Goal: Task Accomplishment & Management: Use online tool/utility

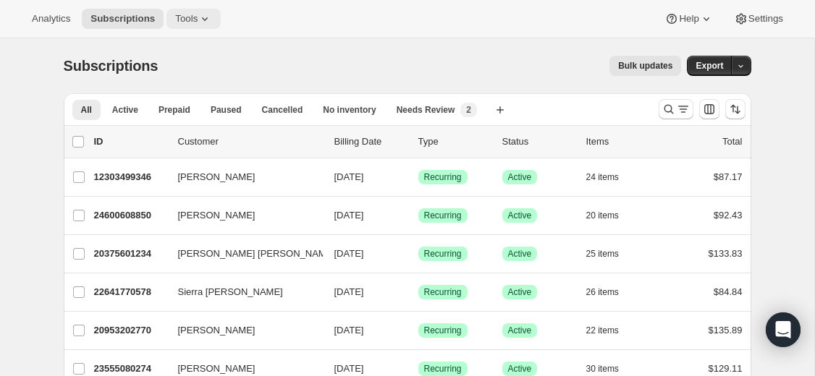
click at [208, 13] on icon at bounding box center [205, 19] width 14 height 14
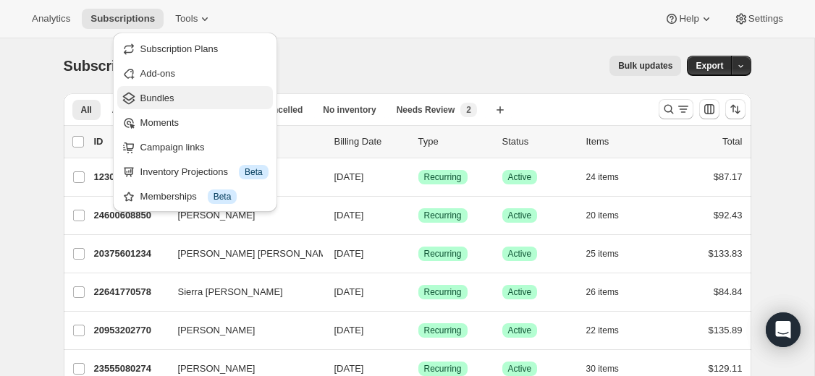
click at [186, 101] on span "Bundles" at bounding box center [204, 98] width 128 height 14
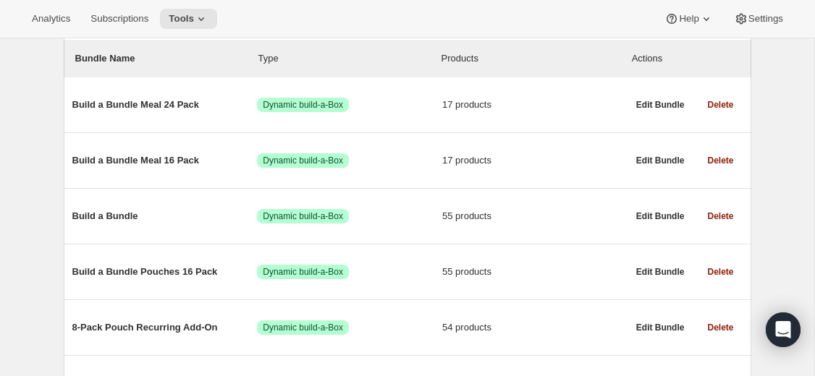
scroll to position [172, 0]
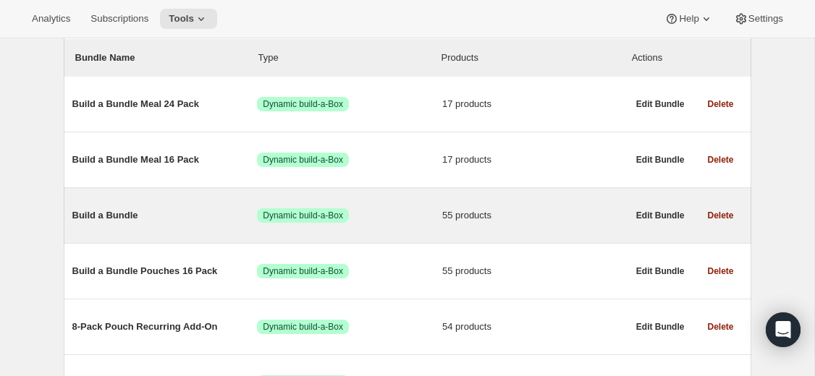
click at [116, 219] on span "Build a Bundle" at bounding box center [164, 215] width 185 height 14
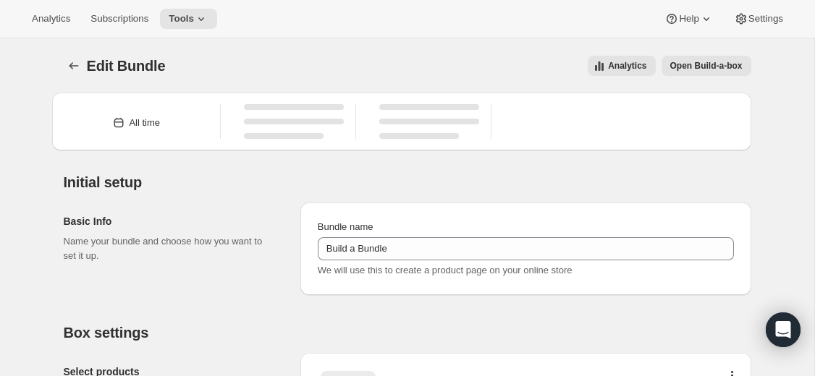
type input "Build a Bundle"
checkbox input "true"
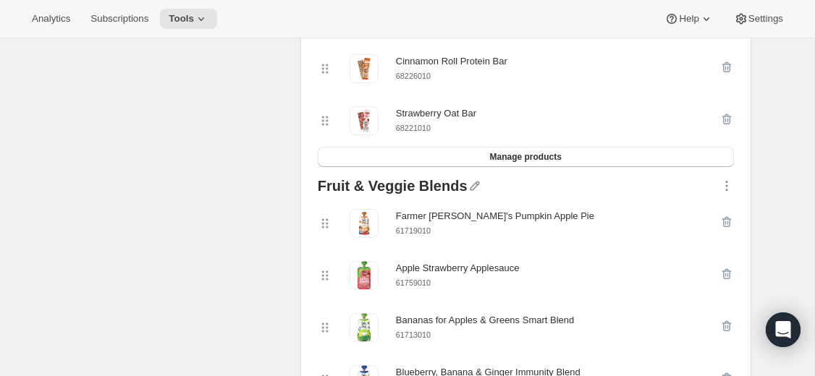
scroll to position [1003, 0]
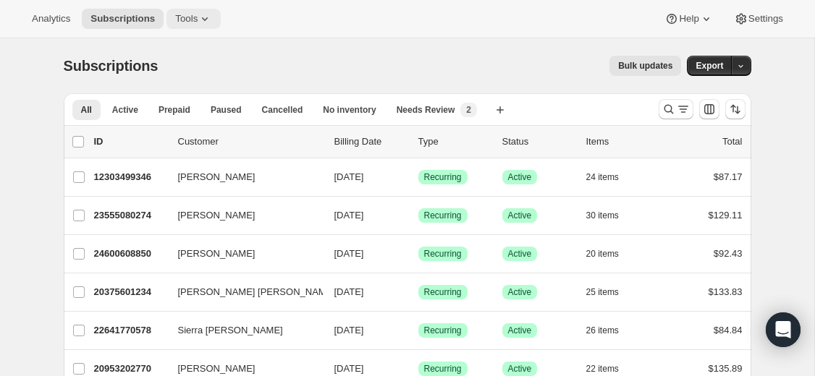
click at [208, 14] on icon at bounding box center [205, 19] width 14 height 14
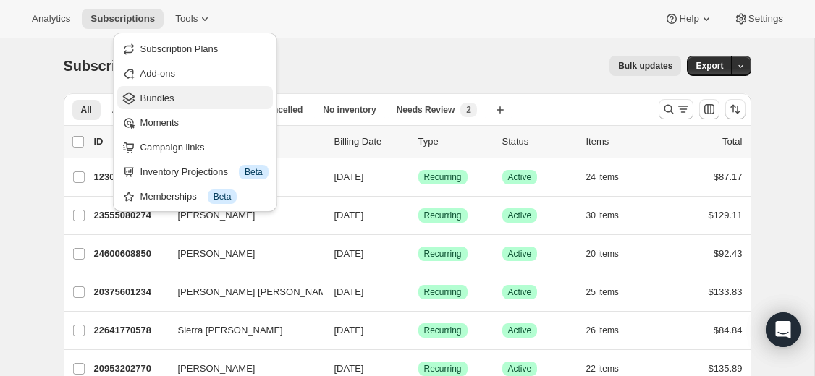
click at [171, 98] on span "Bundles" at bounding box center [157, 98] width 34 height 11
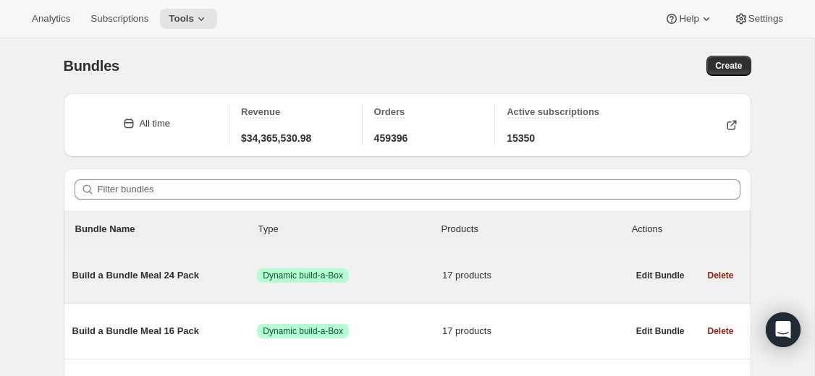
scroll to position [183, 0]
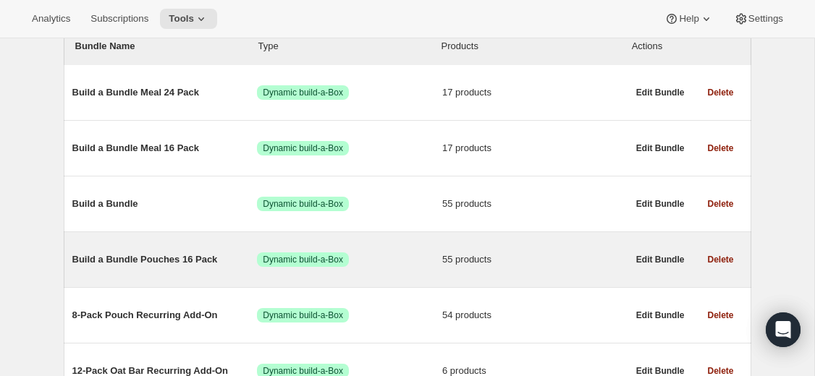
click at [129, 267] on span "Build a Bundle Pouches 16 Pack" at bounding box center [164, 260] width 185 height 14
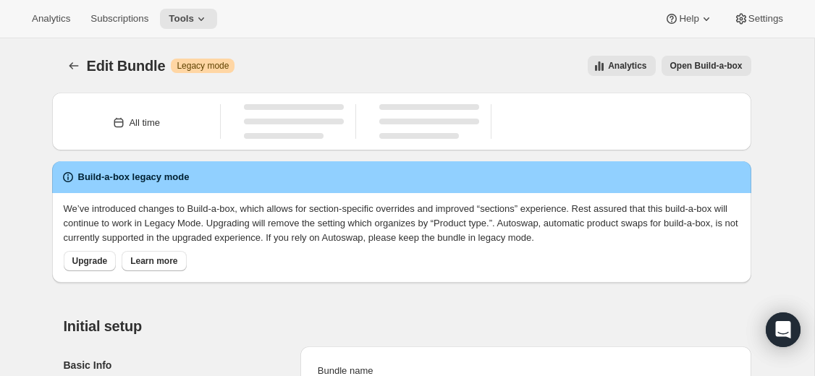
type input "Build a Bundle Pouches 16 Pack"
checkbox input "true"
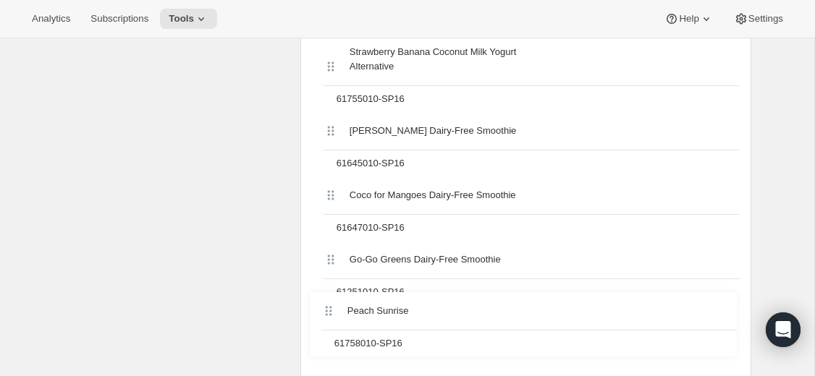
scroll to position [3522, 0]
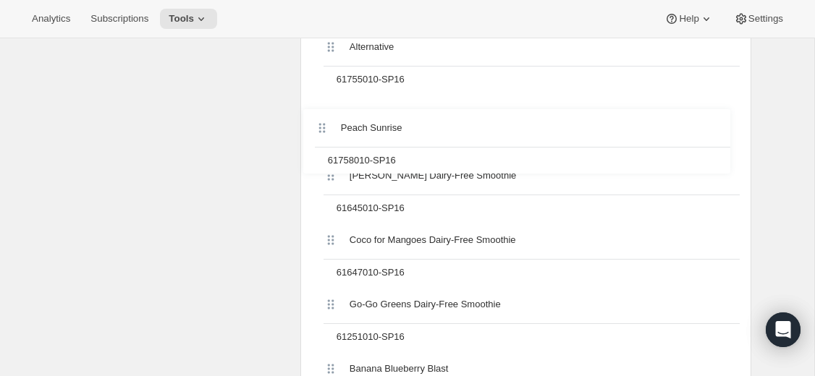
drag, startPoint x: 326, startPoint y: 183, endPoint x: 315, endPoint y: 139, distance: 45.7
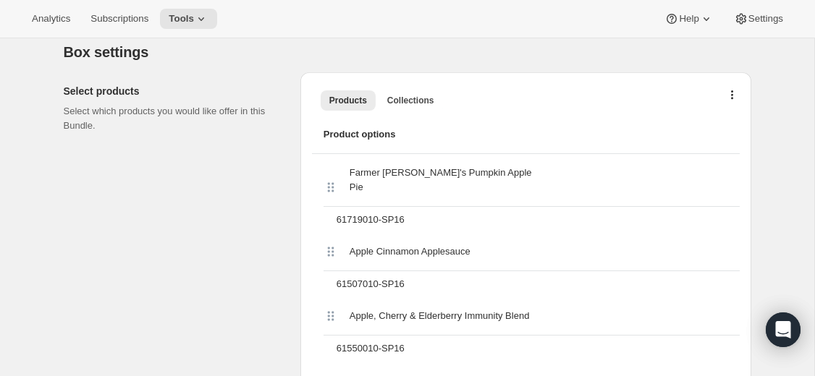
scroll to position [0, 0]
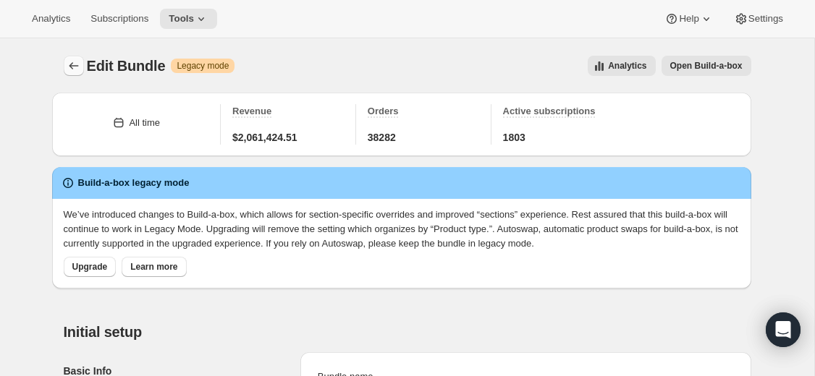
click at [69, 64] on icon "Bundles" at bounding box center [74, 66] width 14 height 14
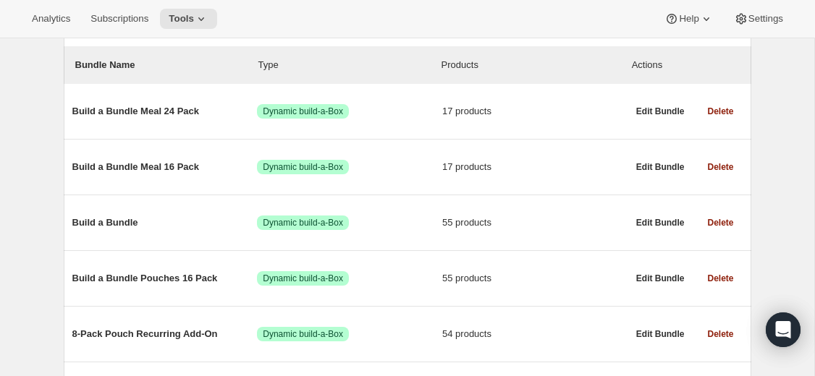
scroll to position [166, 0]
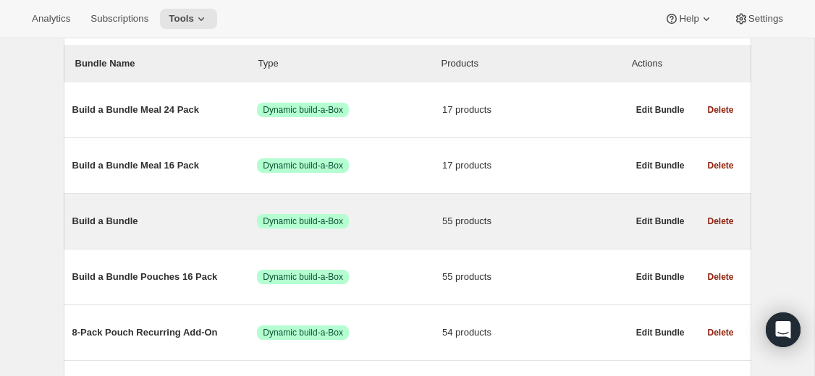
click at [85, 222] on span "Build a Bundle" at bounding box center [164, 221] width 185 height 14
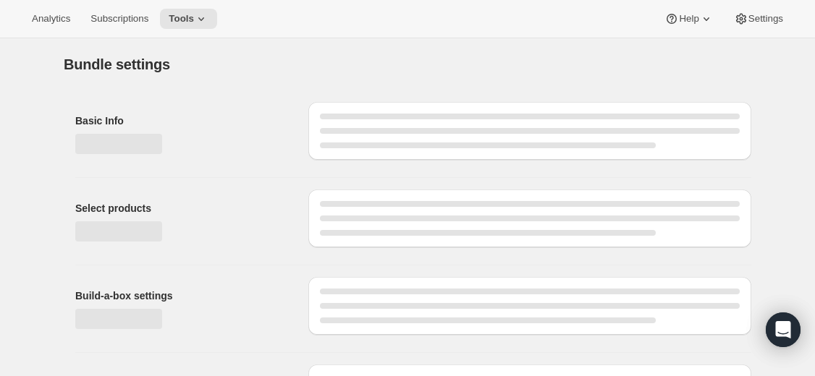
type input "Build a Bundle"
checkbox input "true"
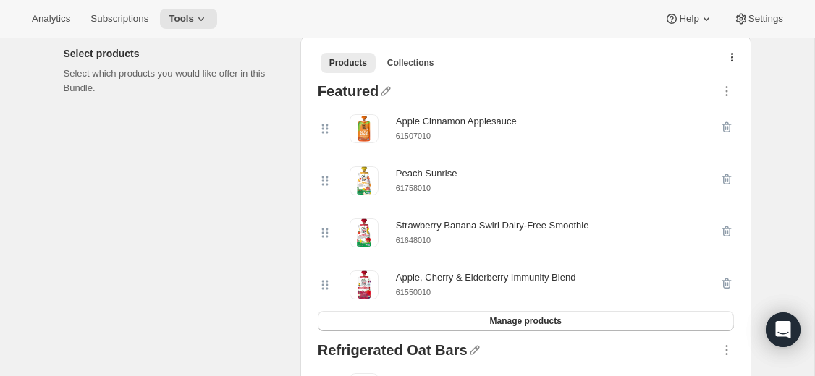
scroll to position [355, 0]
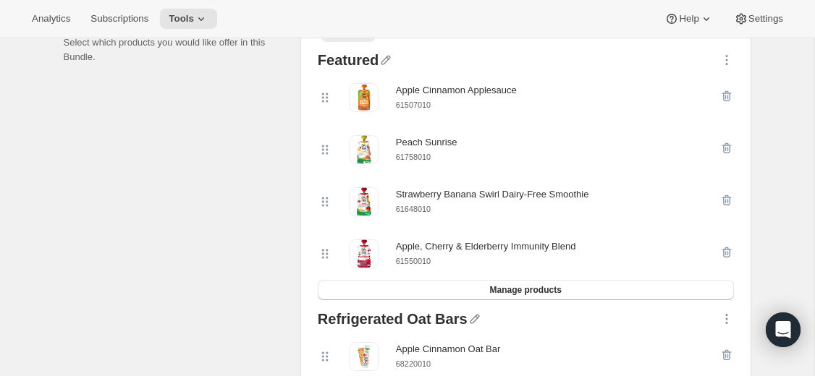
click at [421, 158] on small "61758010" at bounding box center [413, 157] width 35 height 9
copy small "61758010"
click at [725, 149] on icon "button" at bounding box center [725, 149] width 1 height 4
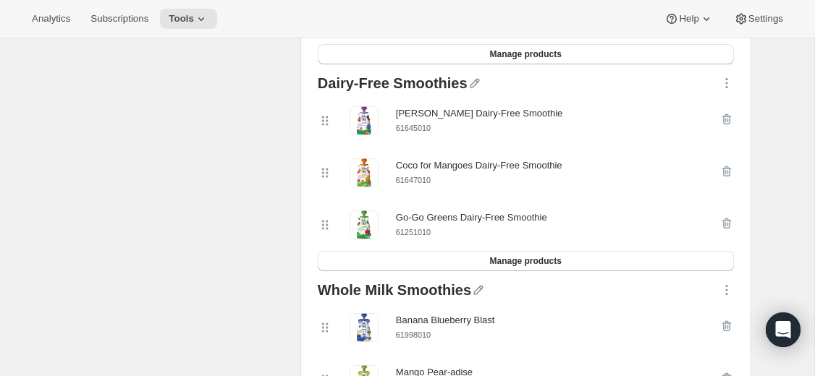
scroll to position [3137, 0]
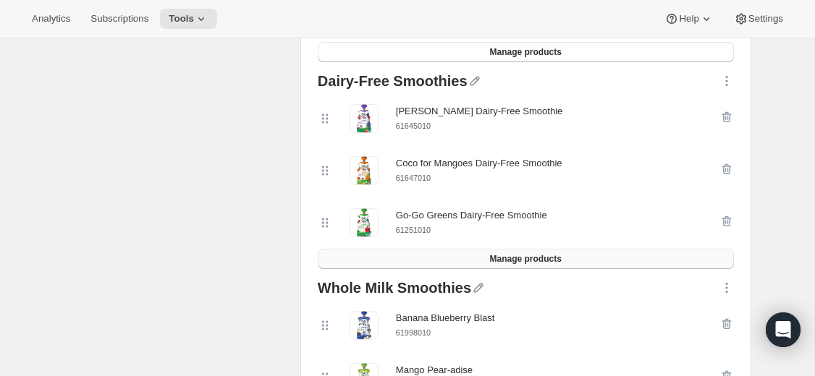
click at [518, 265] on span "Manage products" at bounding box center [525, 259] width 72 height 12
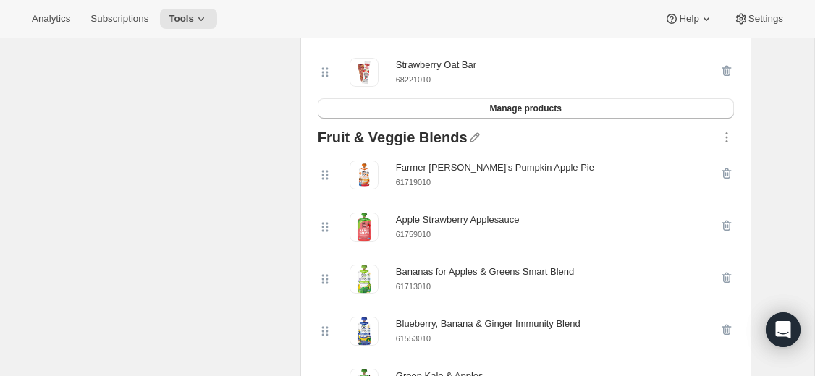
scroll to position [843, 0]
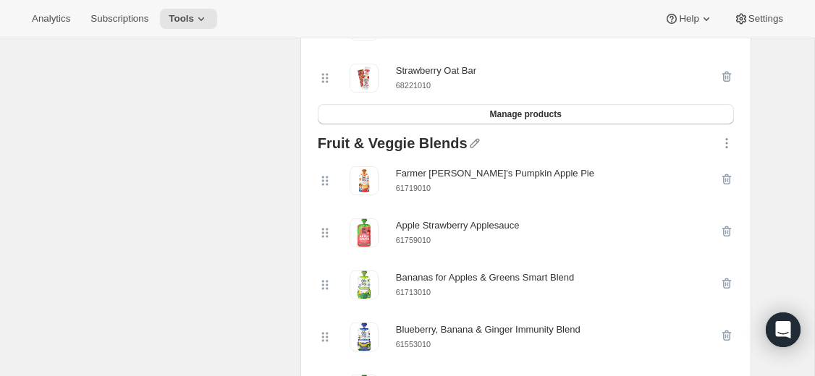
click at [411, 193] on small "61719010" at bounding box center [413, 188] width 35 height 9
copy small "61719010"
click at [724, 187] on icon "button" at bounding box center [727, 179] width 14 height 14
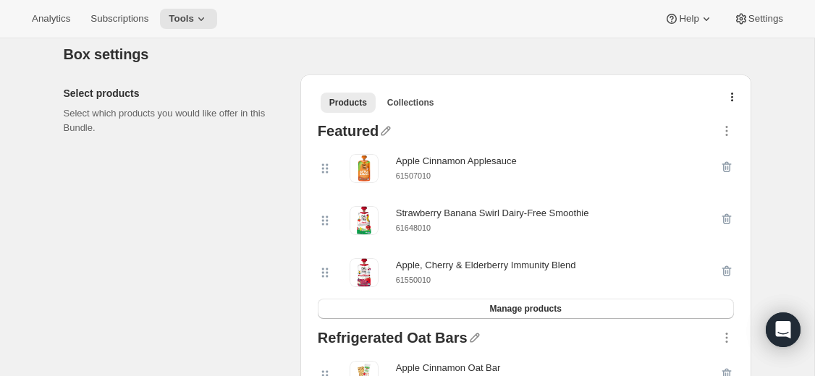
scroll to position [285, 0]
click at [494, 306] on span "Manage products" at bounding box center [525, 309] width 72 height 12
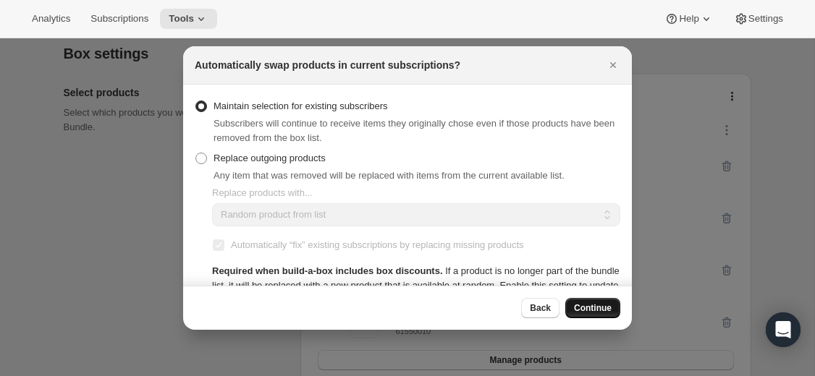
click at [584, 312] on span "Continue" at bounding box center [593, 309] width 38 height 12
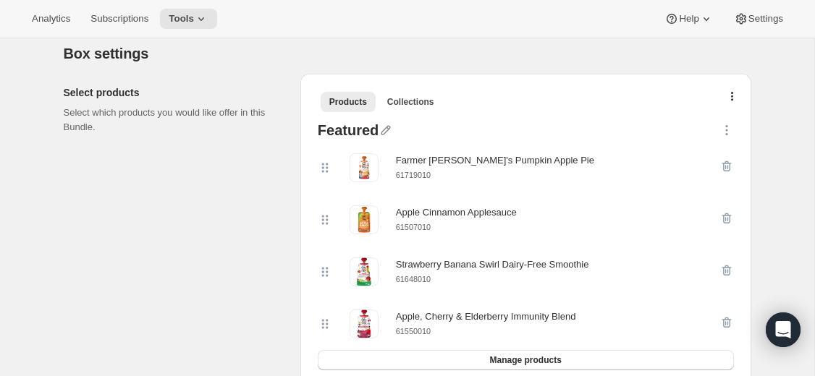
scroll to position [0, 0]
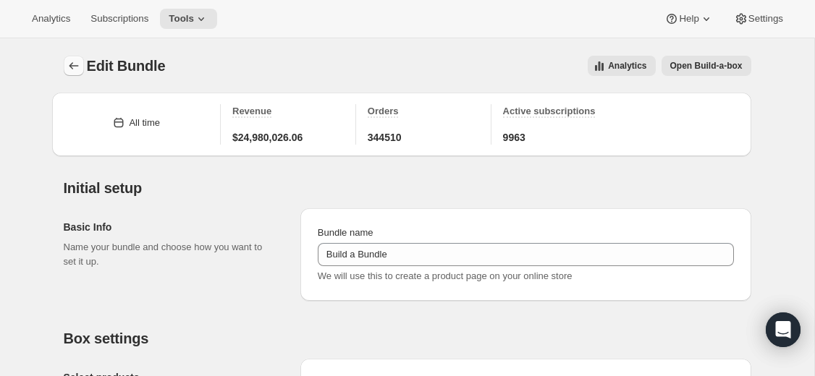
click at [75, 73] on button "Bundles" at bounding box center [74, 66] width 20 height 20
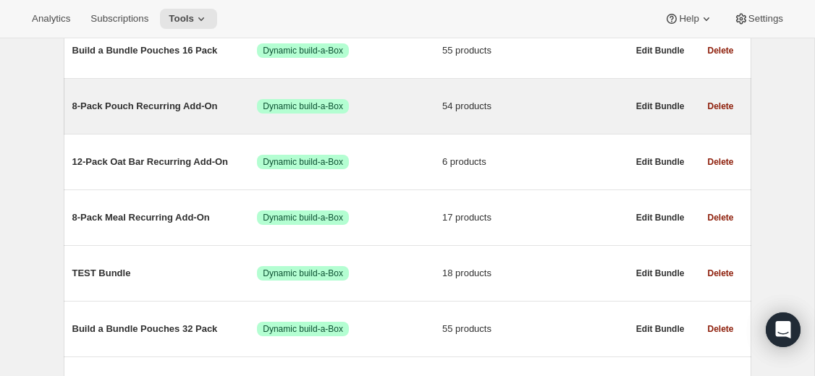
scroll to position [395, 0]
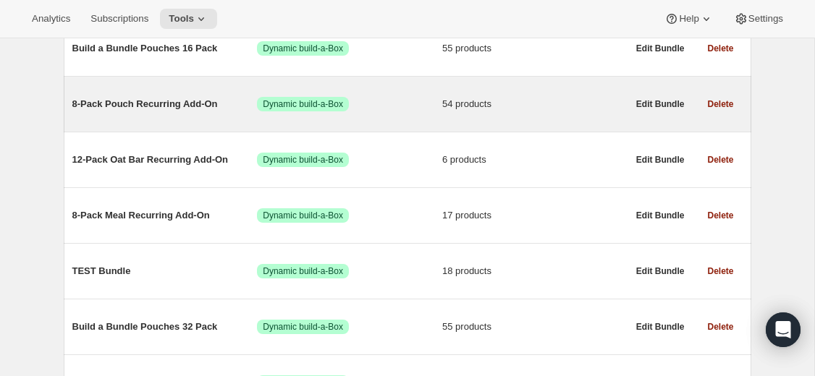
click at [205, 111] on span "8-Pack Pouch Recurring Add-On" at bounding box center [164, 104] width 185 height 14
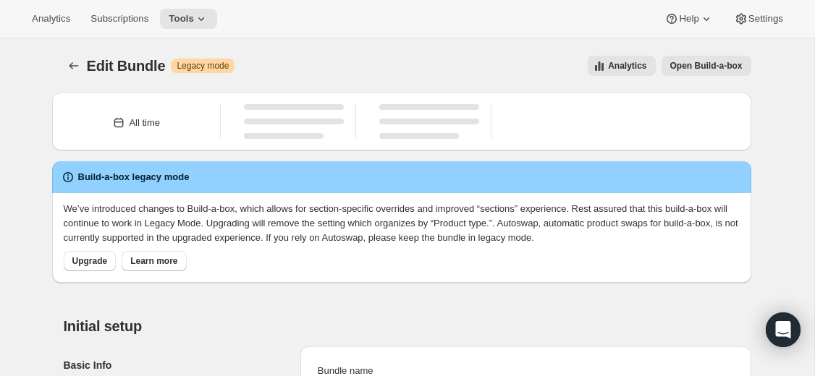
type input "8-Pack Pouch Recurring Add-On"
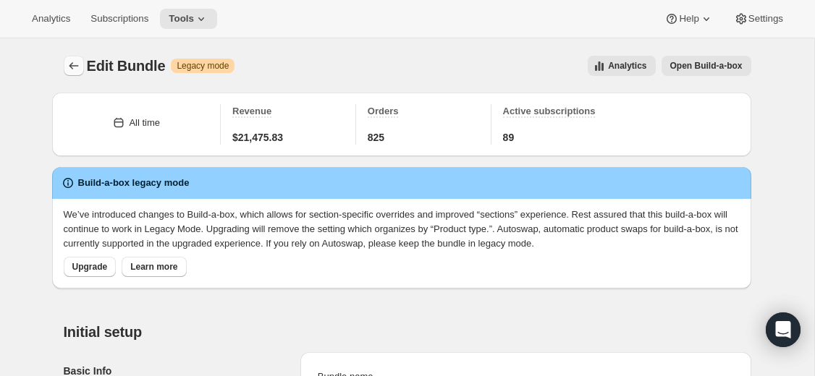
click at [70, 56] on button "Bundles" at bounding box center [74, 66] width 20 height 20
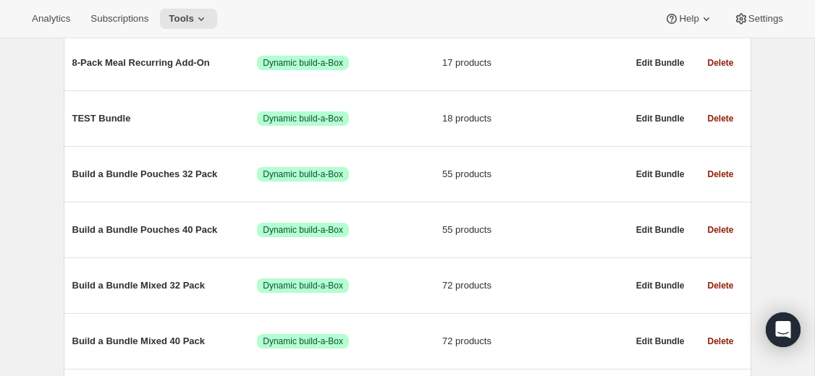
scroll to position [552, 0]
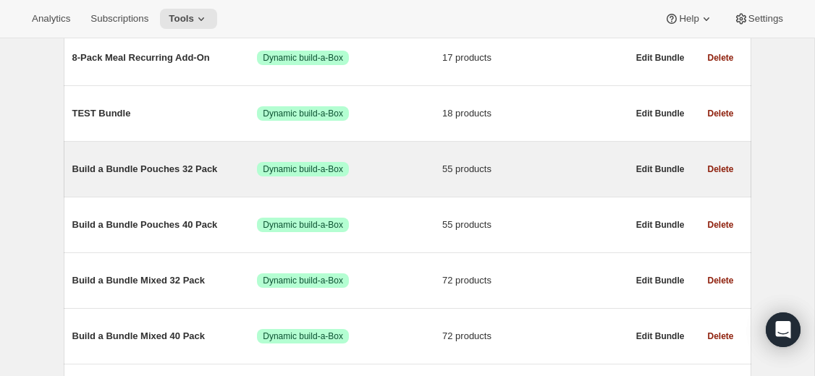
click at [119, 177] on span "Build a Bundle Pouches 32 Pack" at bounding box center [164, 169] width 185 height 14
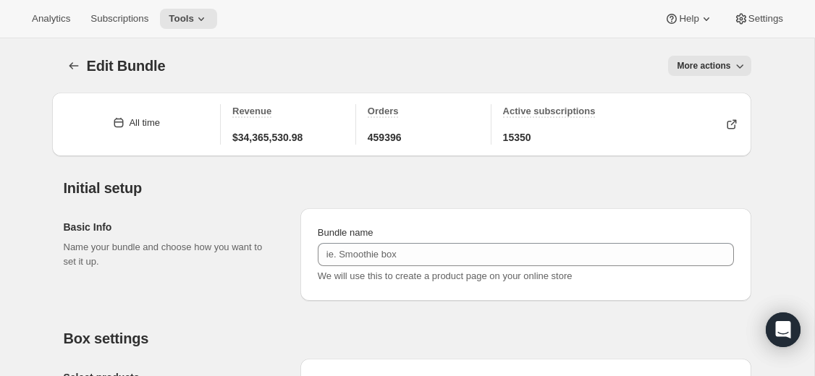
type input "Build a Bundle Pouches 32 Pack"
checkbox input "true"
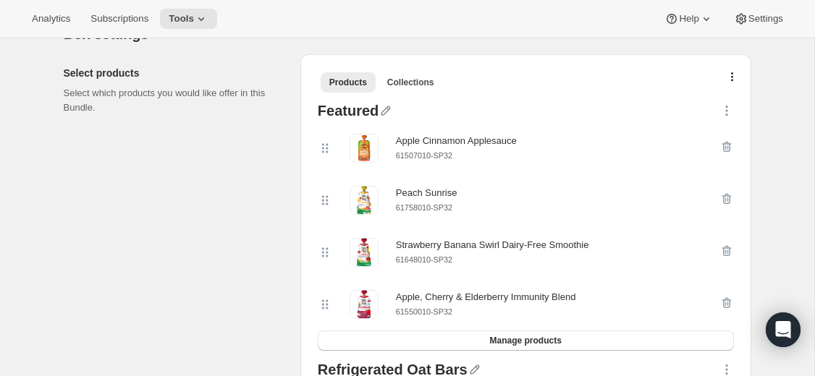
scroll to position [316, 0]
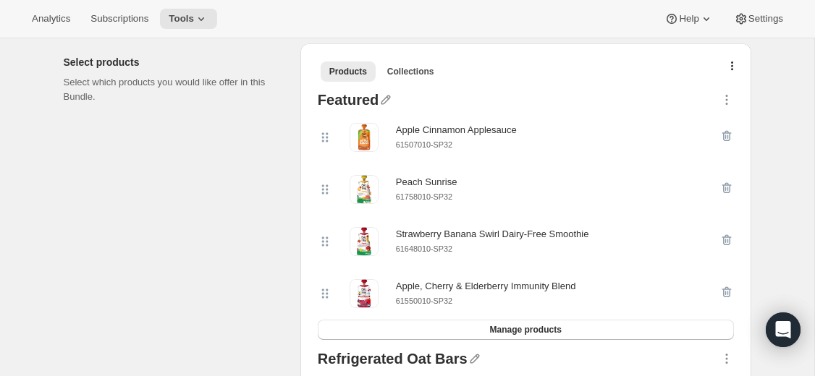
click at [431, 201] on small "61758010-SP32" at bounding box center [424, 197] width 56 height 9
copy div "61758010-SP32"
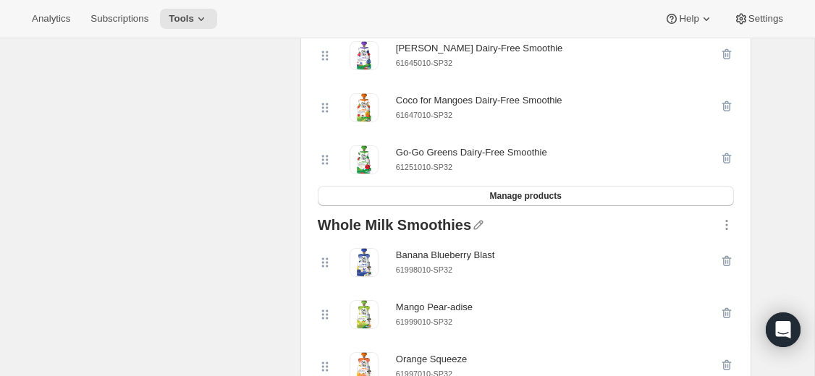
scroll to position [3258, 0]
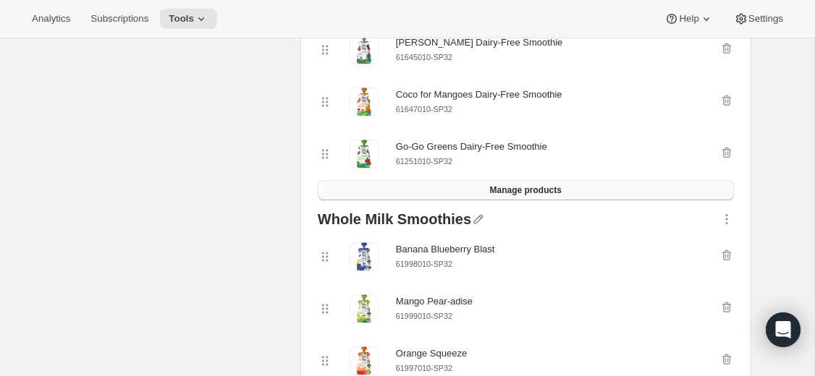
click at [502, 196] on span "Manage products" at bounding box center [525, 191] width 72 height 12
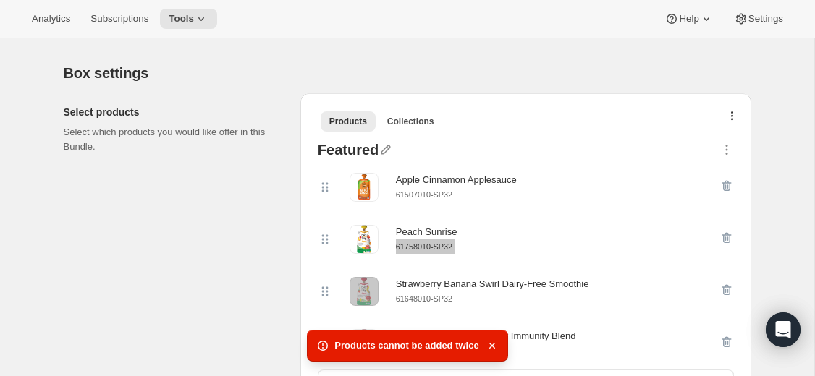
scroll to position [265, 0]
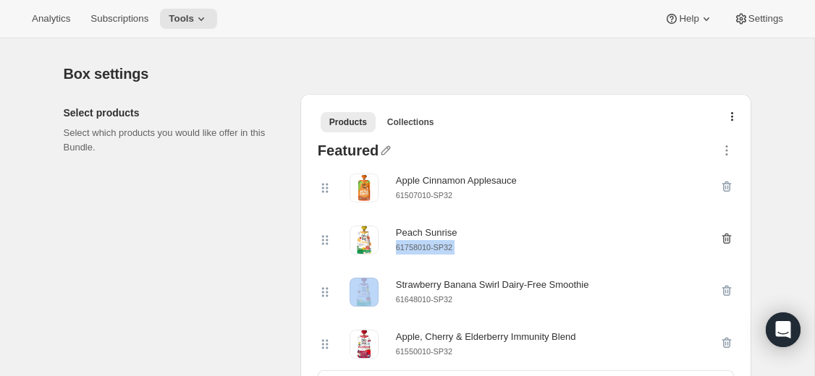
click at [729, 237] on icon "button" at bounding box center [726, 239] width 9 height 11
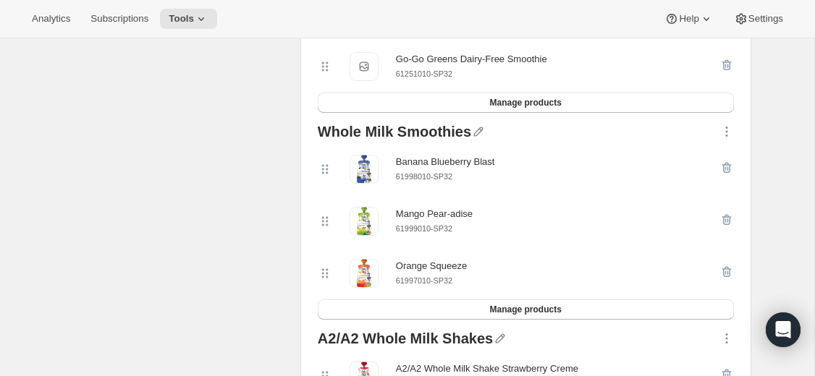
scroll to position [3298, 0]
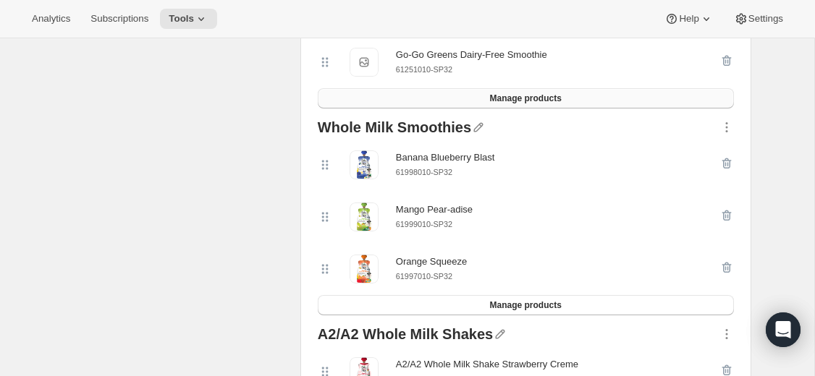
click at [591, 109] on button "Manage products" at bounding box center [526, 98] width 416 height 20
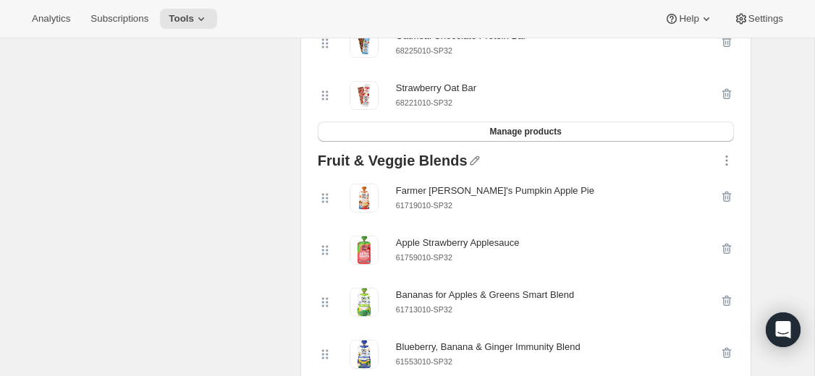
scroll to position [816, 0]
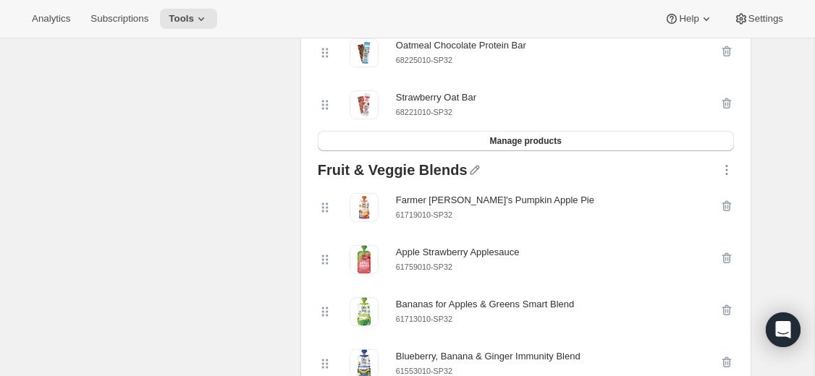
click at [447, 219] on small "61719010-SP32" at bounding box center [424, 215] width 56 height 9
copy div "61719010-SP32"
click at [725, 209] on icon "button" at bounding box center [725, 207] width 1 height 4
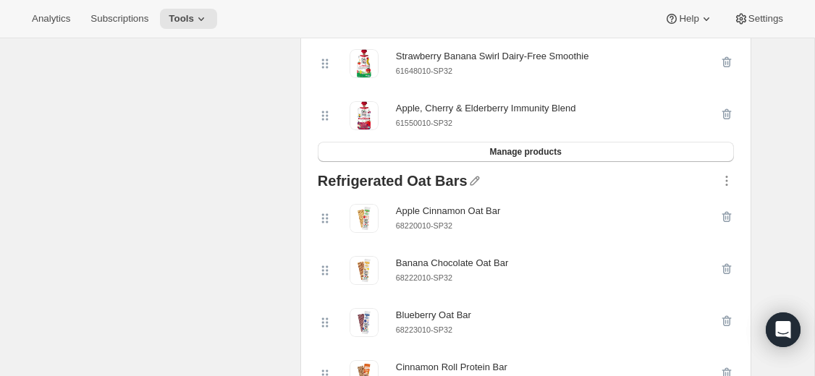
scroll to position [439, 0]
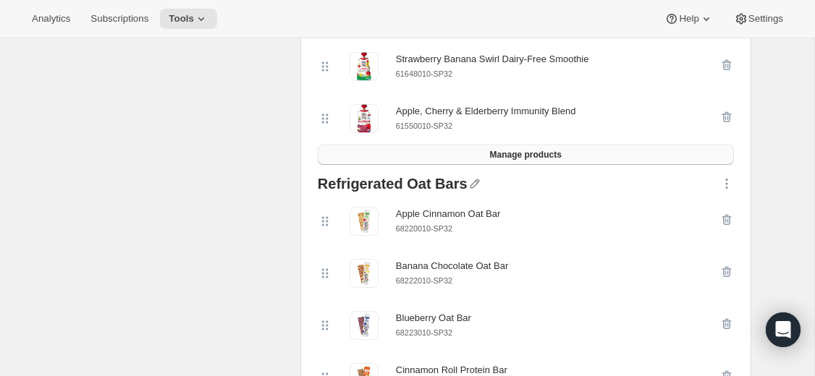
click at [548, 156] on span "Manage products" at bounding box center [525, 155] width 72 height 12
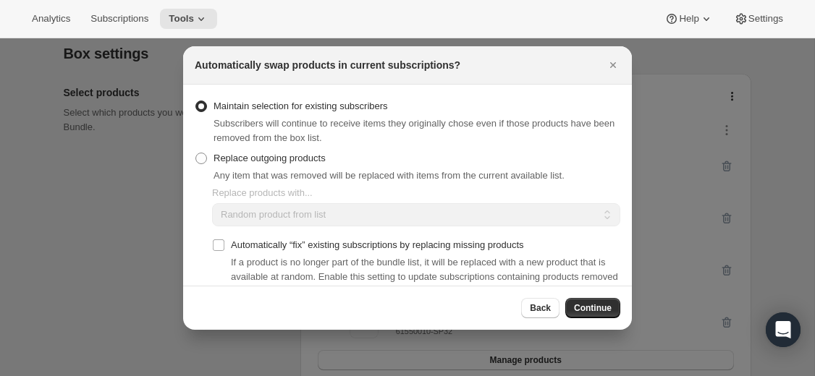
scroll to position [329, 0]
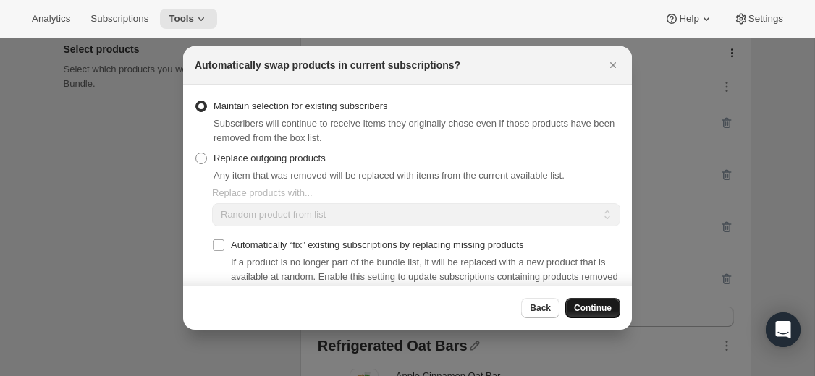
click at [587, 312] on span "Continue" at bounding box center [593, 309] width 38 height 12
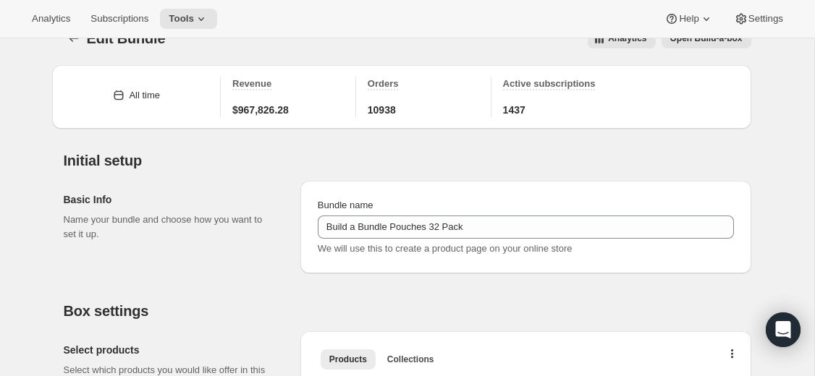
scroll to position [0, 0]
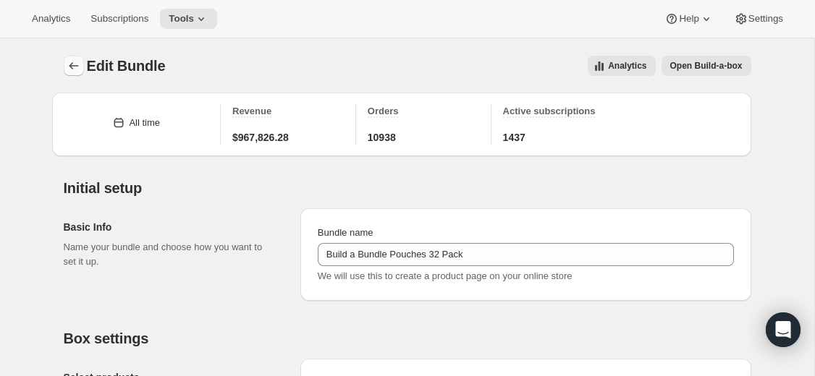
click at [73, 65] on icon "Bundles" at bounding box center [74, 66] width 14 height 14
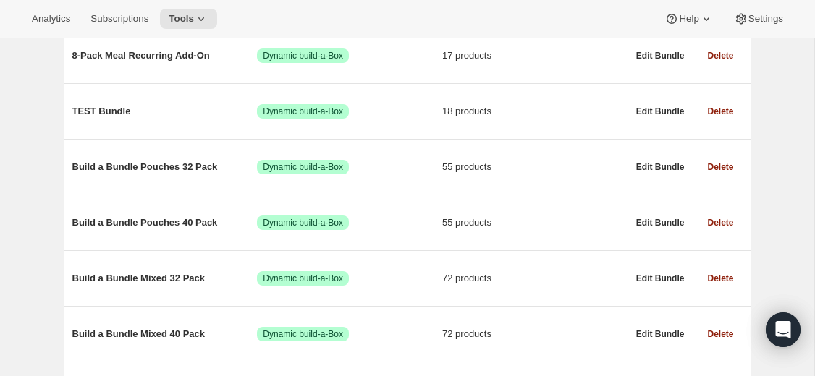
scroll to position [568, 0]
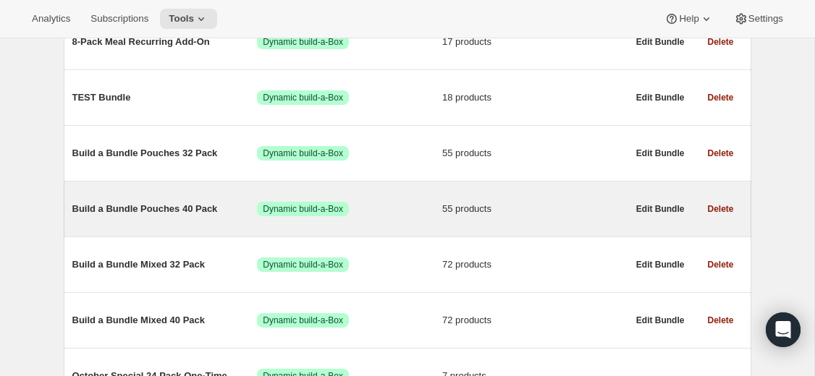
click at [190, 216] on span "Build a Bundle Pouches 40 Pack" at bounding box center [164, 209] width 185 height 14
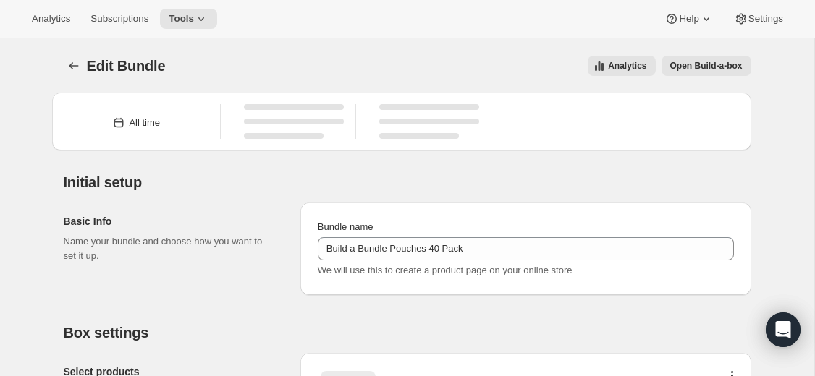
type input "Build a Bundle Pouches 40 Pack"
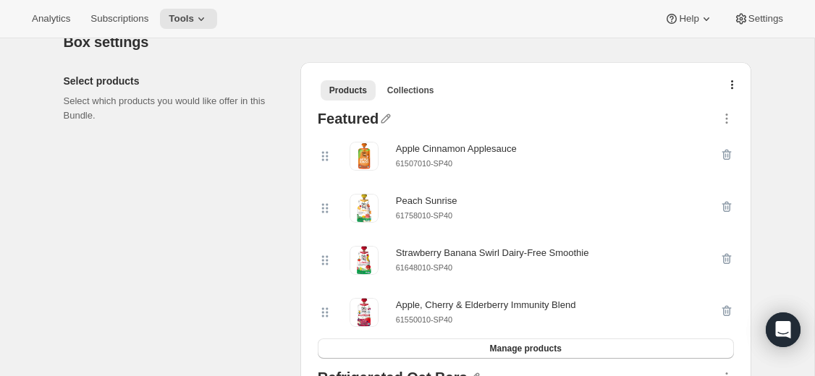
scroll to position [298, 0]
click at [431, 217] on small "61758010-SP40" at bounding box center [424, 215] width 56 height 9
copy div "61758010-SP40"
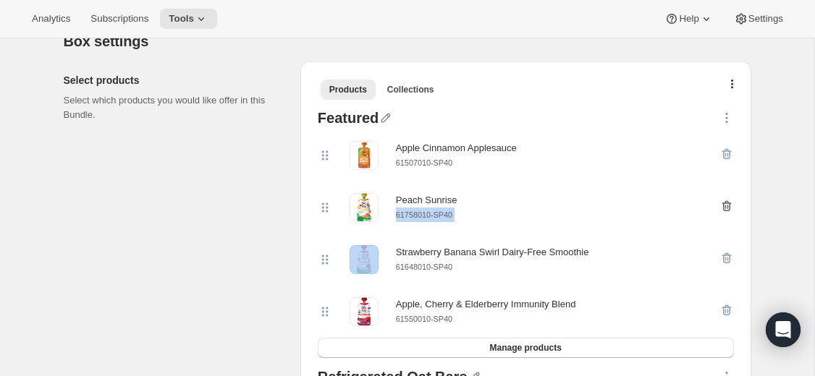
click at [725, 208] on icon "button" at bounding box center [725, 207] width 1 height 4
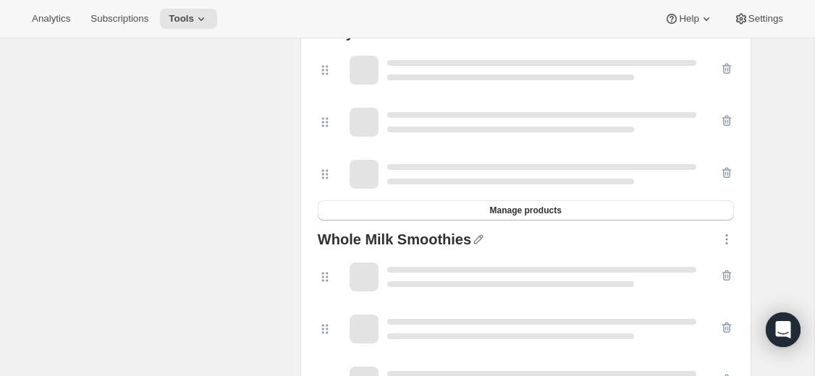
scroll to position [3142, 0]
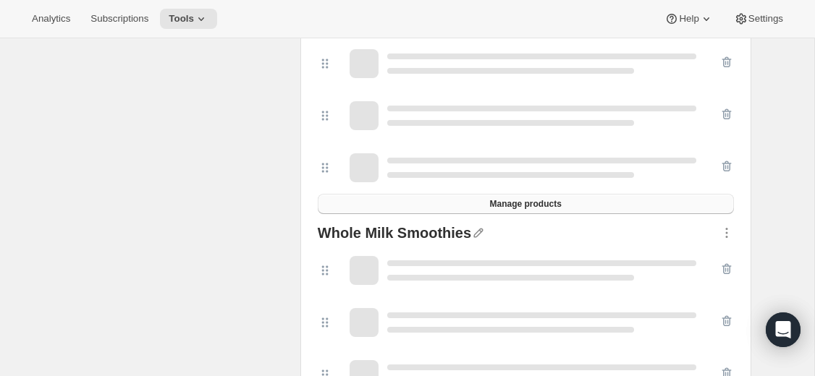
click at [497, 214] on button "Manage products" at bounding box center [526, 204] width 416 height 20
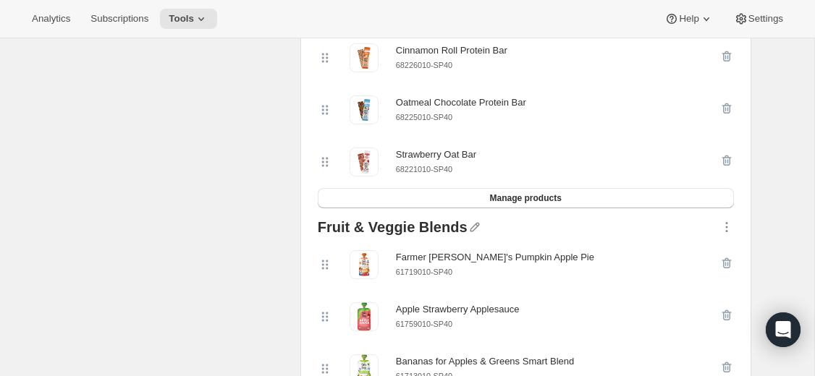
scroll to position [756, 0]
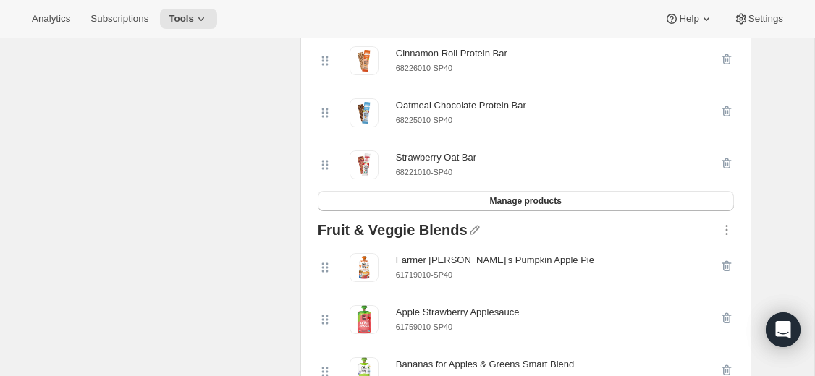
click at [441, 279] on small "61719010-SP40" at bounding box center [424, 275] width 56 height 9
copy div "61719010-SP40"
click at [725, 274] on icon "button" at bounding box center [727, 266] width 14 height 14
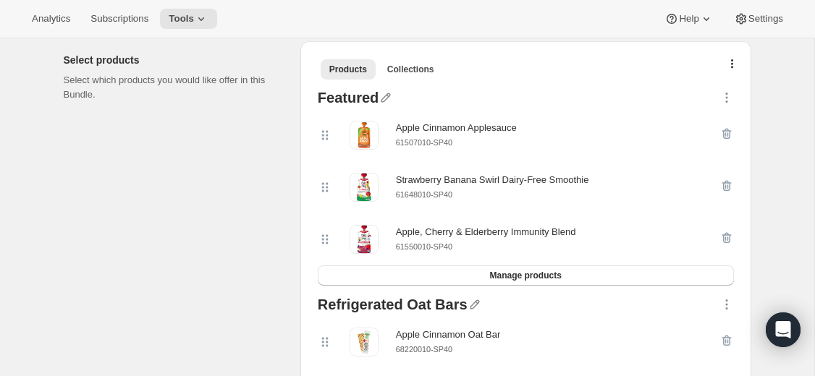
scroll to position [335, 0]
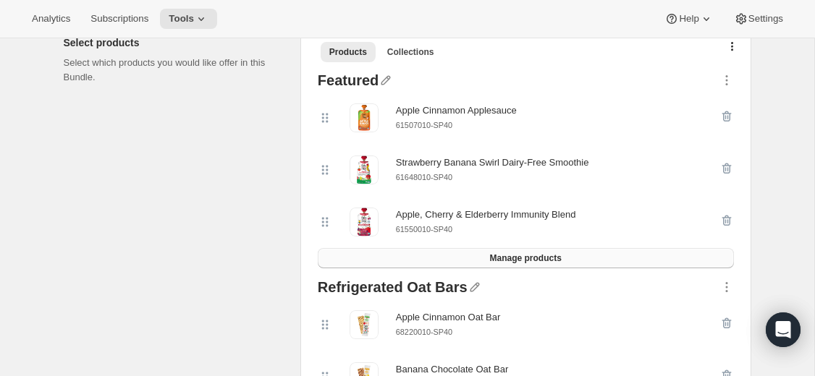
click at [595, 258] on button "Manage products" at bounding box center [526, 258] width 416 height 20
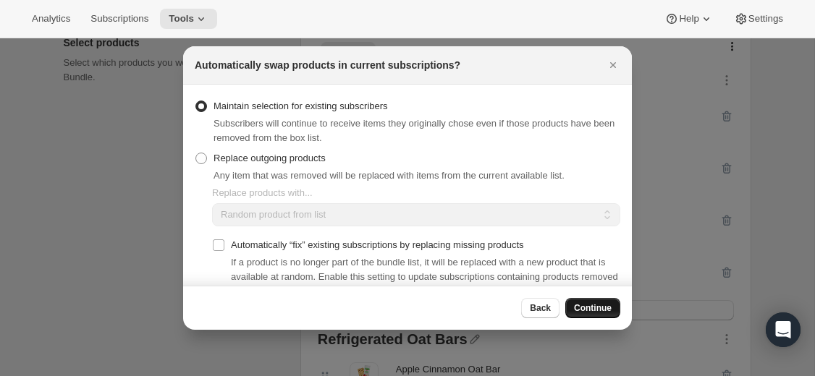
click at [575, 312] on span "Continue" at bounding box center [593, 309] width 38 height 12
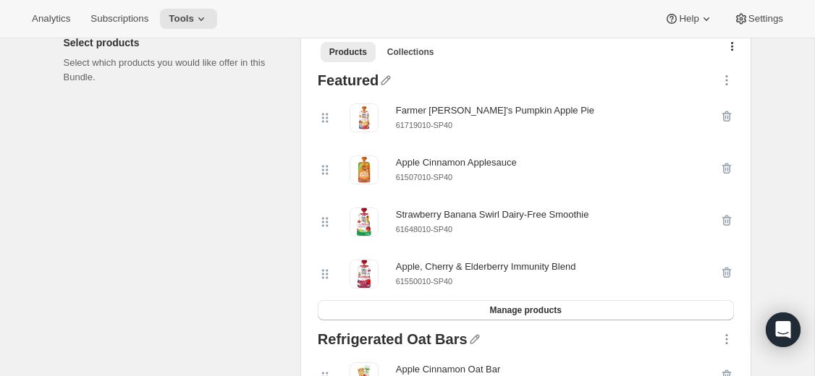
scroll to position [0, 0]
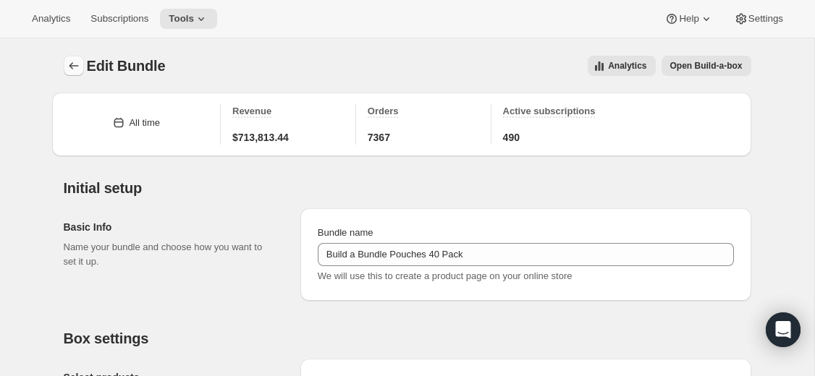
click at [77, 70] on icon "Bundles" at bounding box center [74, 66] width 14 height 14
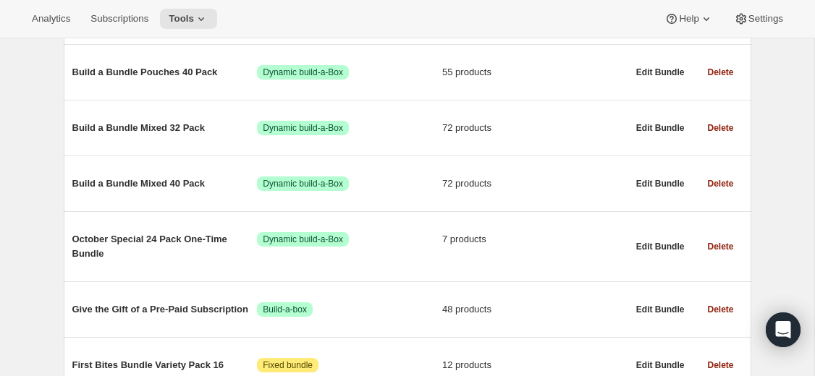
scroll to position [703, 0]
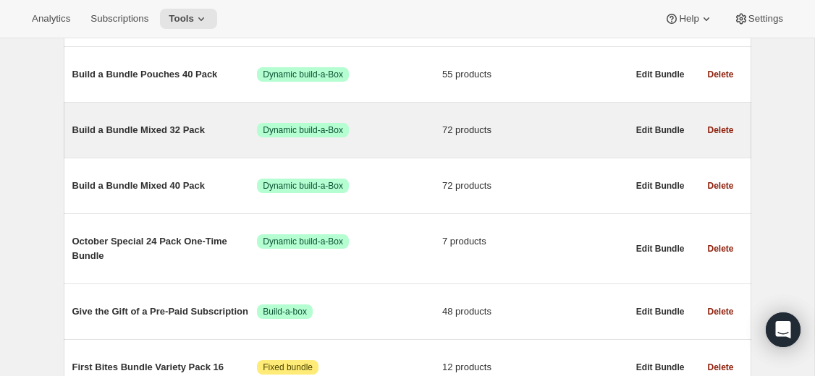
click at [151, 138] on span "Build a Bundle Mixed 32 Pack" at bounding box center [164, 130] width 185 height 14
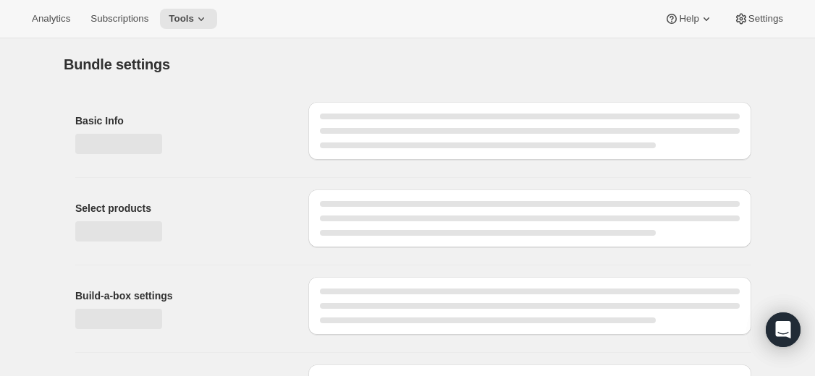
type input "Build a Bundle Mixed 32 Pack"
checkbox input "true"
select select "MINIMUM"
type input "Select at least 8 meals"
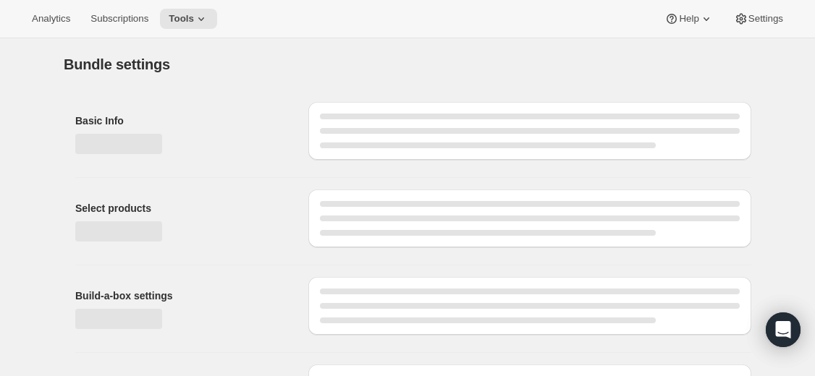
select select "gid://shopify/ProductVariant/41182055432274_6321b5ac-0d1c-4f8d-8ffe-6193e28b69b8"
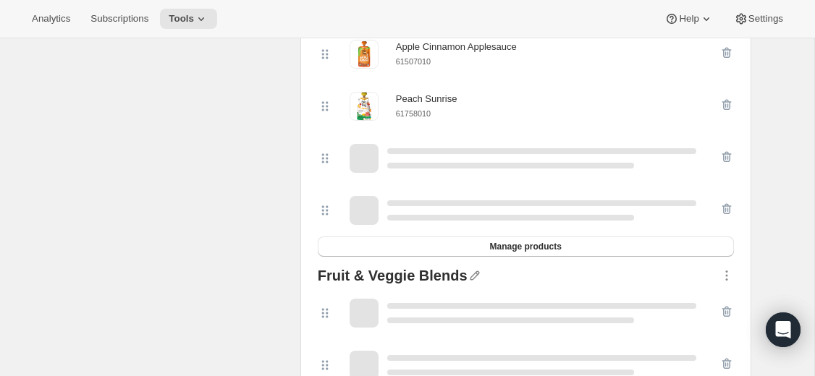
scroll to position [1700, 0]
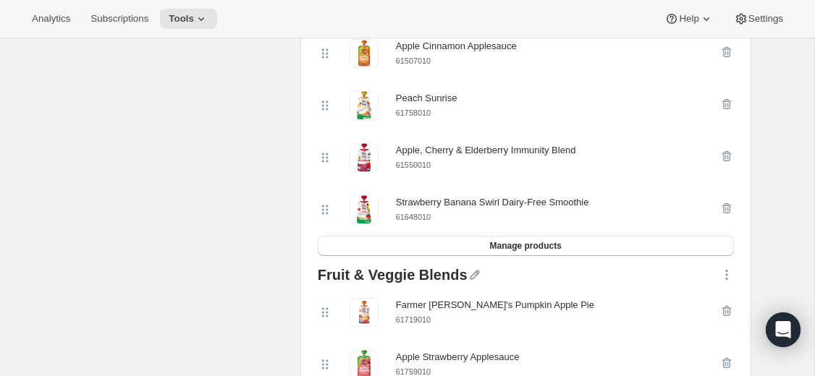
click at [418, 117] on small "61758010" at bounding box center [413, 113] width 35 height 9
copy small "61758010"
click at [725, 107] on icon "button" at bounding box center [725, 105] width 1 height 4
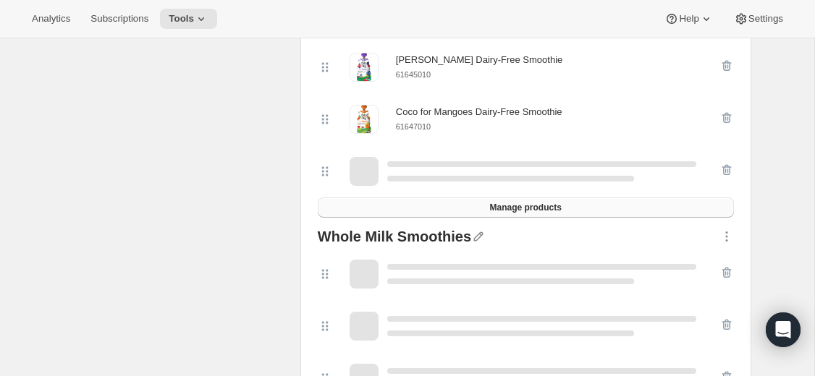
scroll to position [4128, 0]
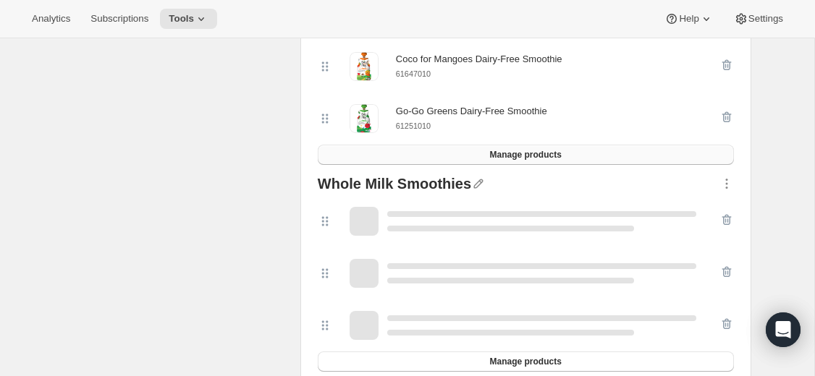
click at [552, 161] on span "Manage products" at bounding box center [525, 155] width 72 height 12
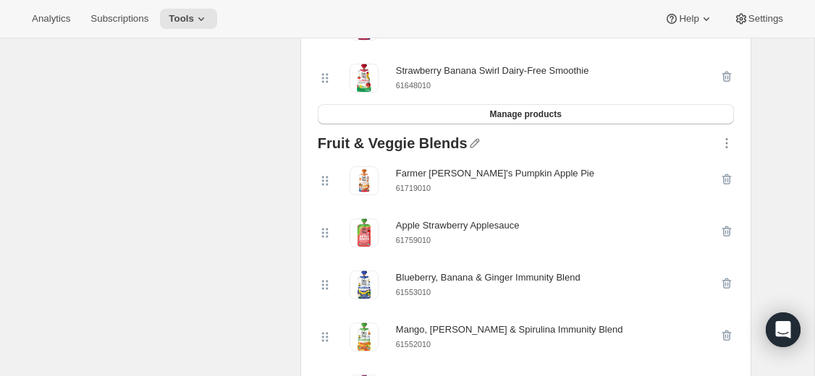
scroll to position [1776, 0]
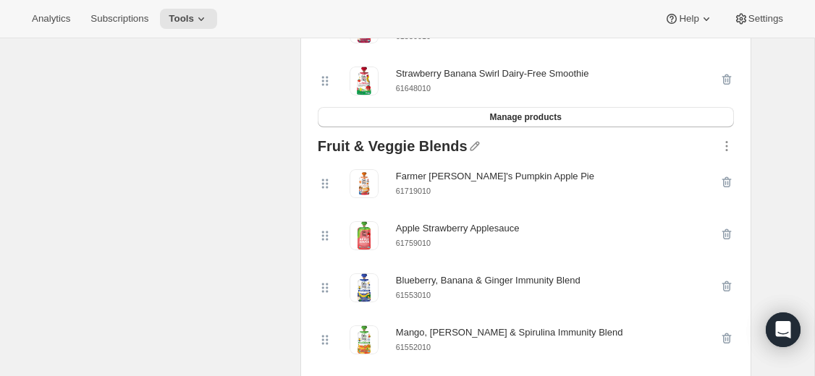
click at [421, 195] on small "61719010" at bounding box center [413, 191] width 35 height 9
copy small "61719010"
click at [725, 185] on icon "button" at bounding box center [725, 183] width 1 height 4
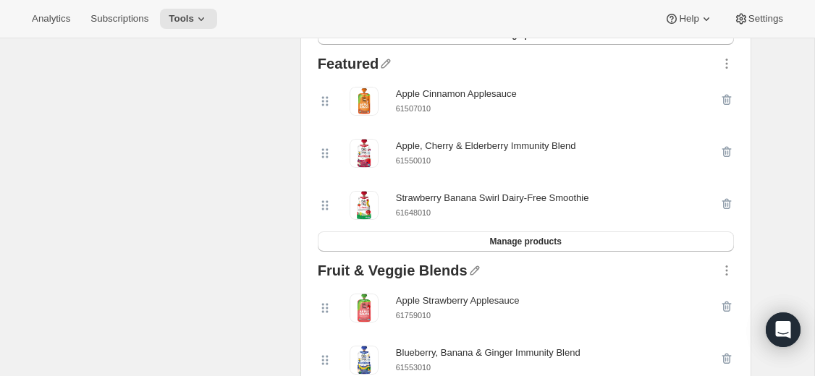
scroll to position [1669, 0]
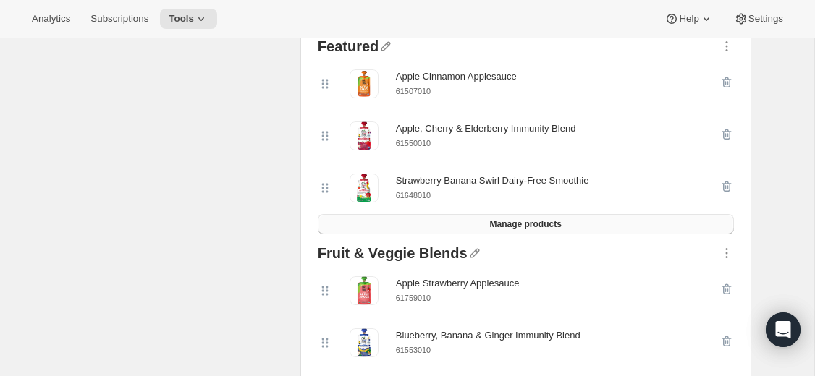
click at [547, 235] on button "Manage products" at bounding box center [526, 224] width 416 height 20
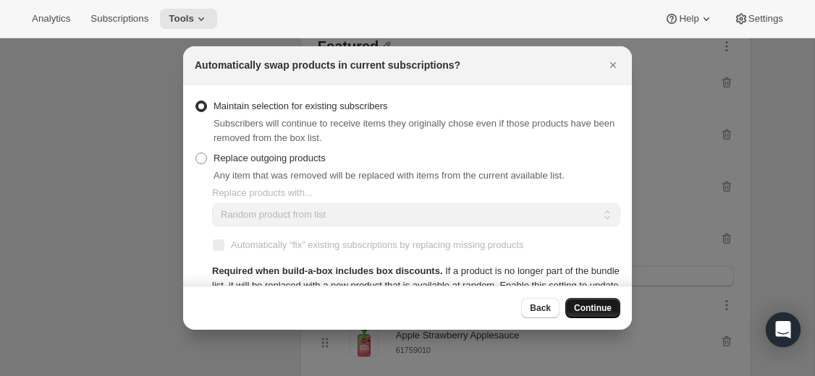
click at [565, 300] on button "Continue" at bounding box center [592, 308] width 55 height 20
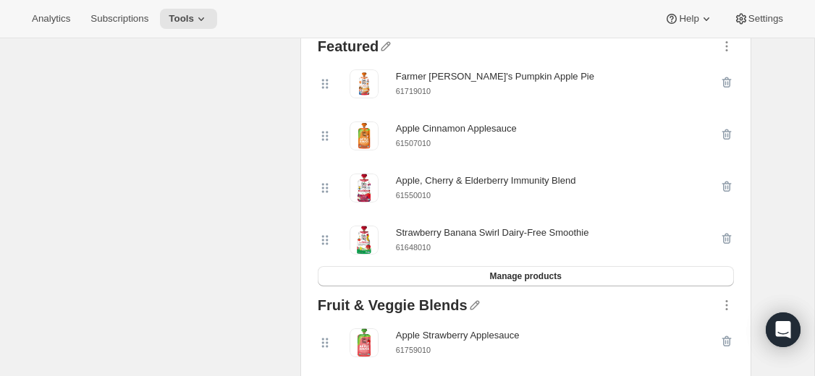
scroll to position [0, 0]
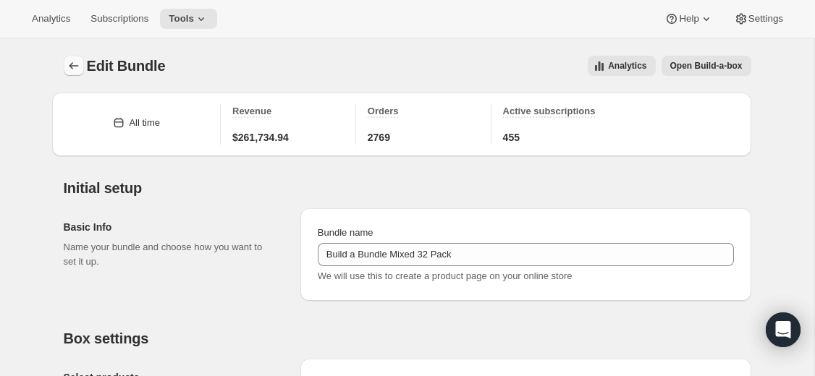
click at [72, 64] on icon "Bundles" at bounding box center [74, 66] width 14 height 14
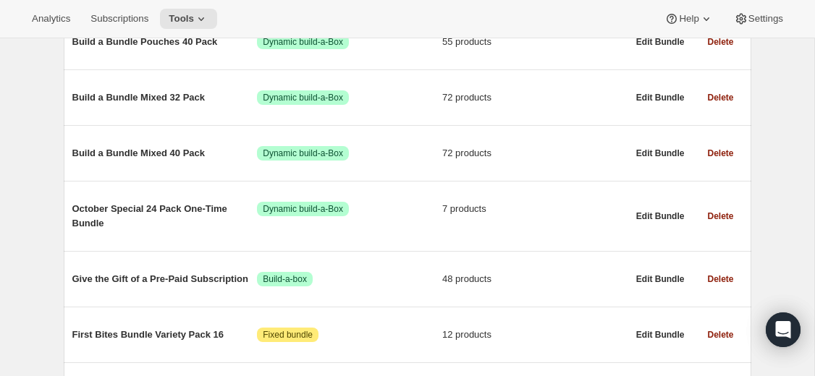
scroll to position [777, 0]
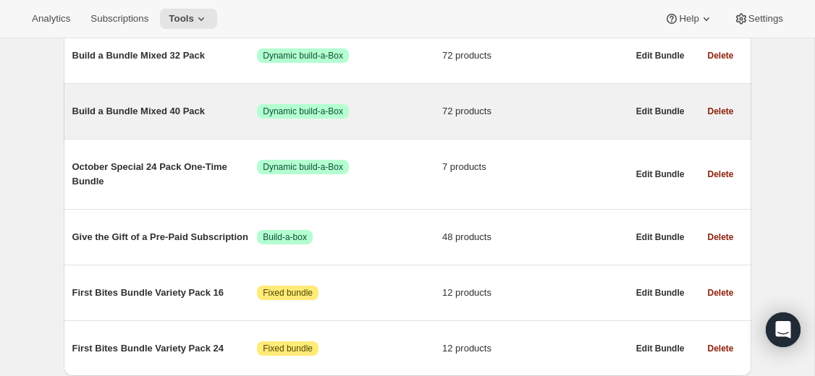
click at [140, 118] on span "Build a Bundle Mixed 40 Pack" at bounding box center [164, 111] width 185 height 14
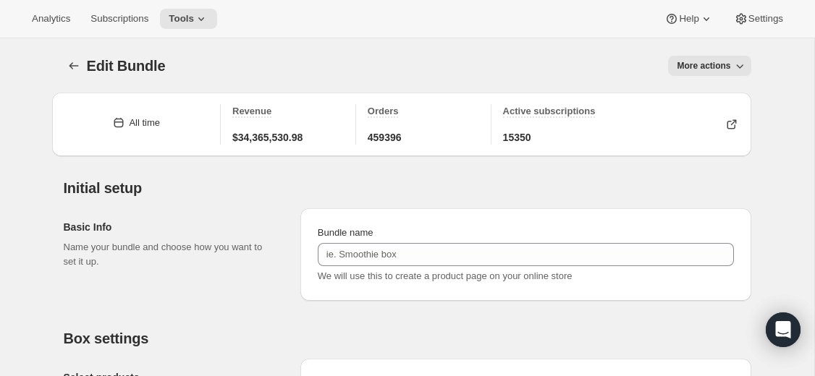
type input "Build a Bundle Mixed 40 Pack"
checkbox input "true"
select select "MINIMUM"
type input "Select at least 8 meals"
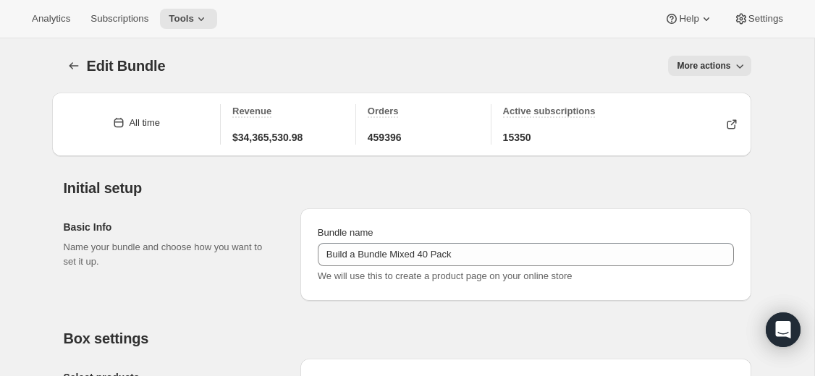
select select "gid://shopify/ProductVariant/41182201774162_e143ae9f-052c-4d0a-9eb4-a0f33d9d72e0"
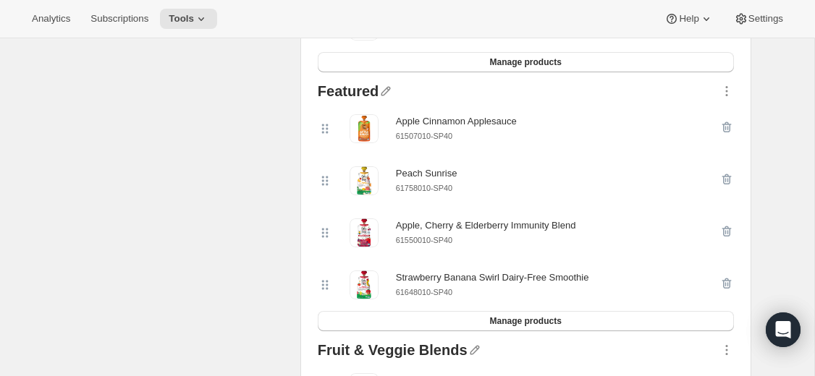
scroll to position [1628, 0]
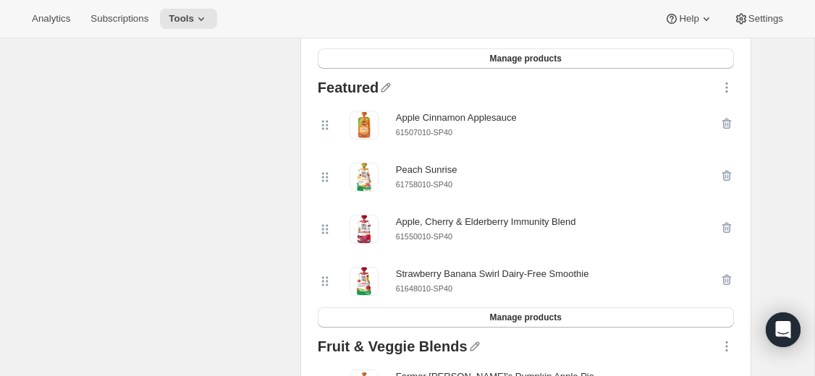
click at [451, 189] on small "61758010-SP40" at bounding box center [424, 184] width 56 height 9
copy div "61758010-SP40"
click at [728, 179] on icon "button" at bounding box center [727, 176] width 1 height 4
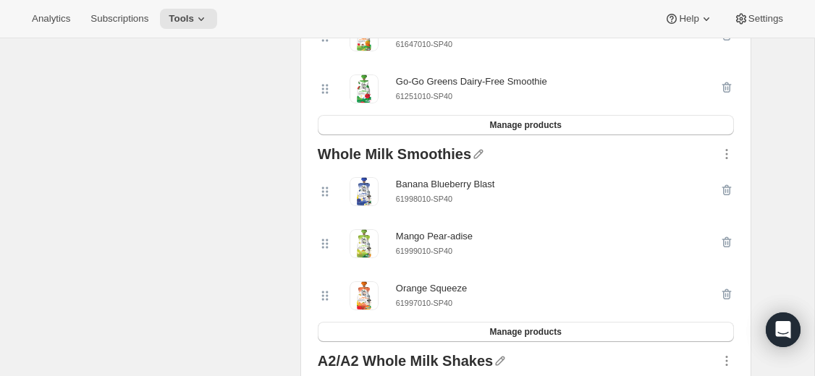
scroll to position [4211, 0]
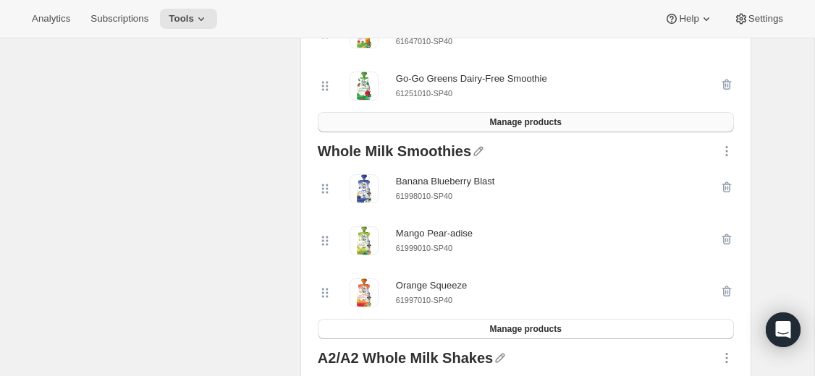
click at [575, 132] on button "Manage products" at bounding box center [526, 122] width 416 height 20
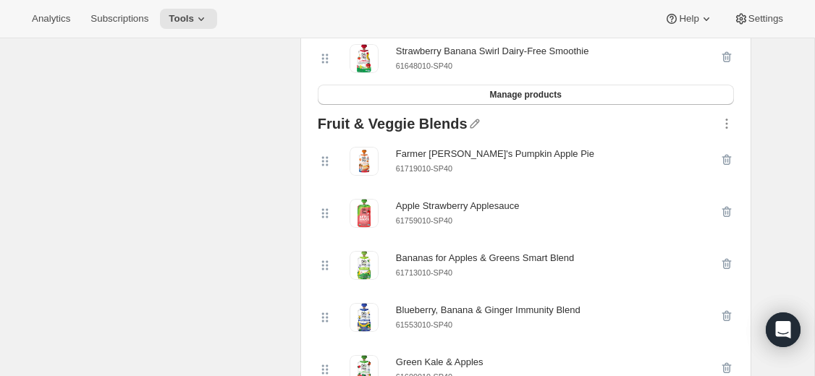
scroll to position [1798, 0]
click at [447, 174] on small "61719010-SP40" at bounding box center [424, 169] width 56 height 9
copy div "61719010-SP40"
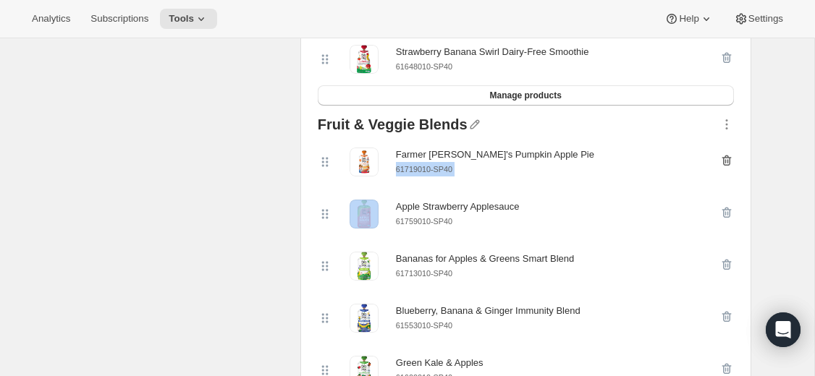
click at [724, 168] on icon "button" at bounding box center [727, 160] width 14 height 14
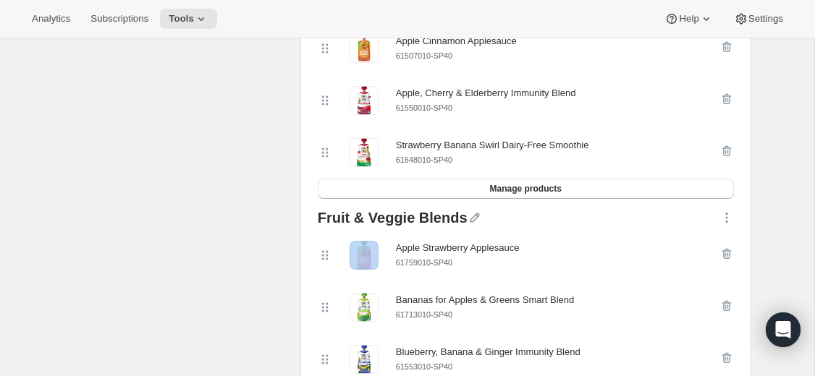
scroll to position [1703, 0]
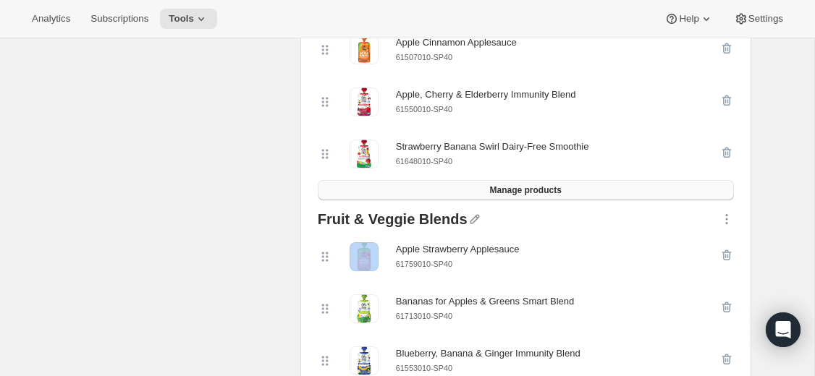
click at [557, 196] on span "Manage products" at bounding box center [525, 191] width 72 height 12
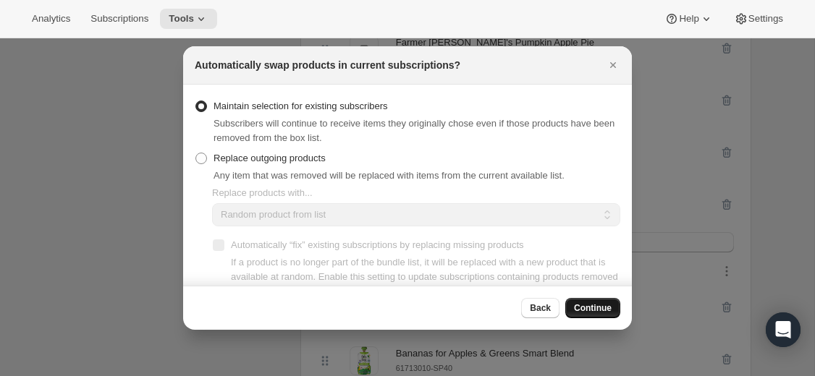
click at [589, 313] on span "Continue" at bounding box center [593, 309] width 38 height 12
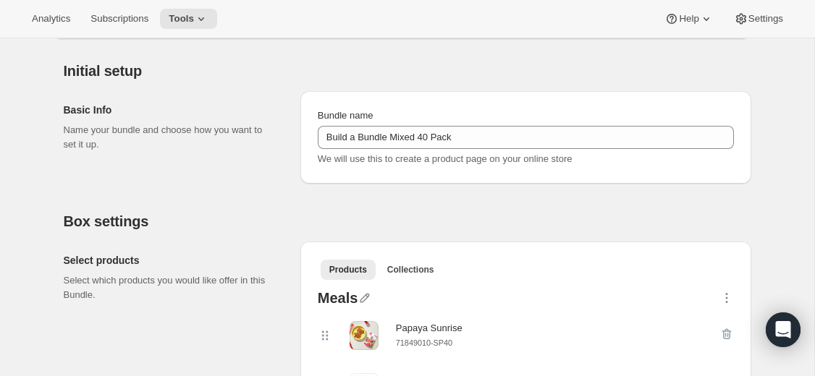
scroll to position [0, 0]
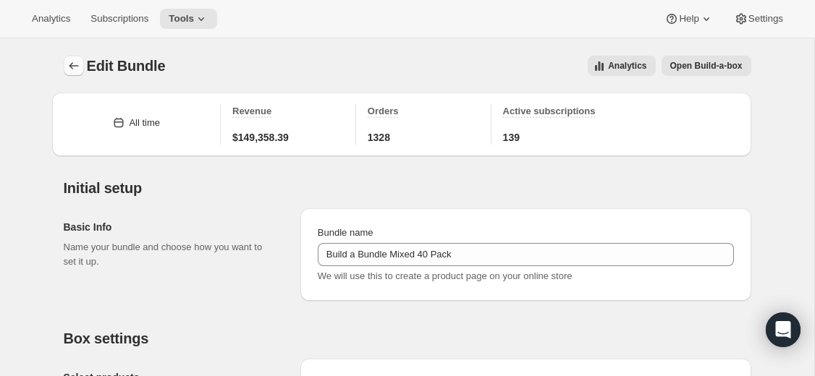
click at [67, 68] on icon "Bundles" at bounding box center [74, 66] width 14 height 14
